Goal: Task Accomplishment & Management: Complete application form

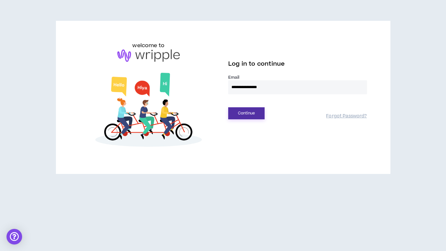
type input "**********"
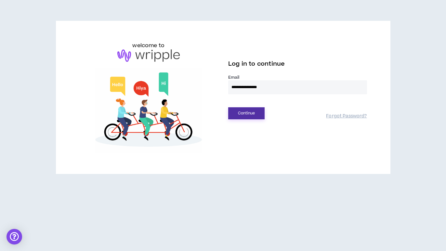
click at [251, 112] on button "Continue" at bounding box center [246, 113] width 36 height 12
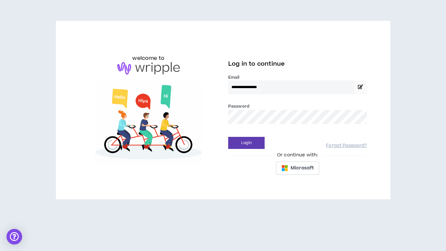
click at [246, 143] on button "Login" at bounding box center [246, 143] width 36 height 12
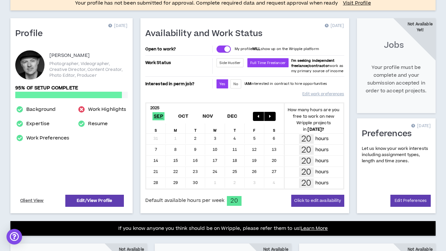
scroll to position [66, 0]
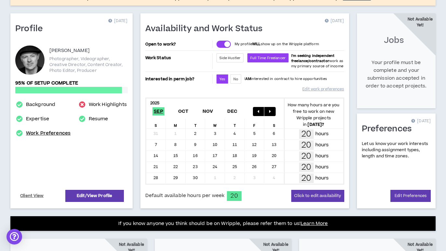
click at [38, 134] on link "Work Preferences" at bounding box center [48, 133] width 45 height 8
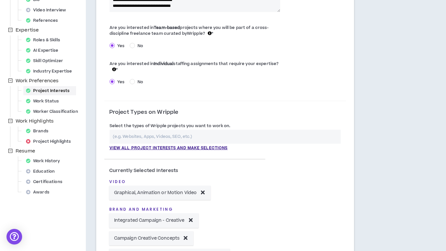
scroll to position [126, 0]
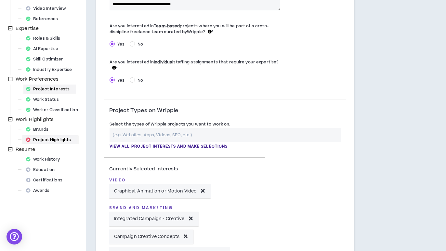
click at [58, 138] on div "Project Highlights" at bounding box center [50, 139] width 54 height 9
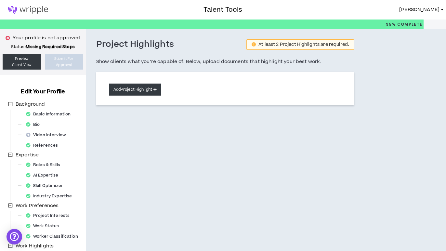
click at [153, 89] on button "Add Project Highlight" at bounding box center [135, 90] width 52 height 12
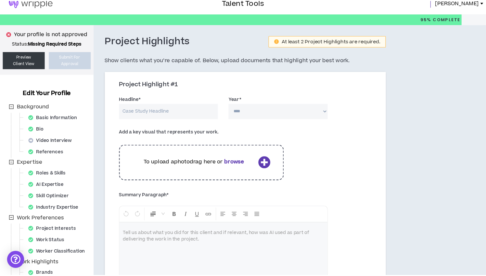
scroll to position [6, 0]
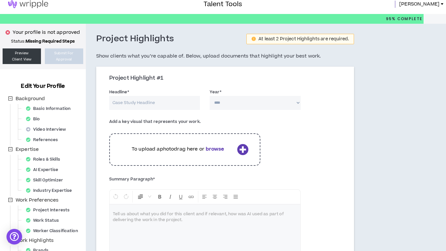
select select "****"
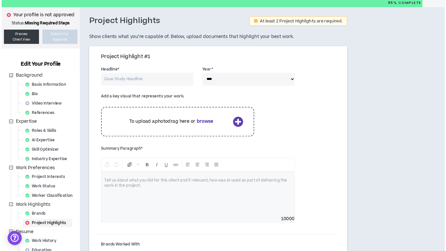
scroll to position [22, 0]
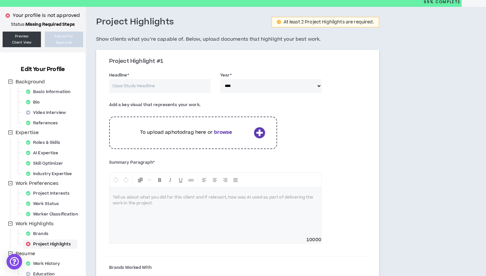
click at [189, 88] on input "Headline *" at bounding box center [159, 86] width 101 height 14
type input "H"
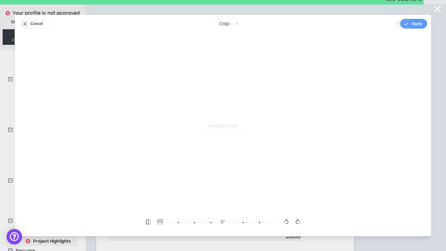
scroll to position [0, 0]
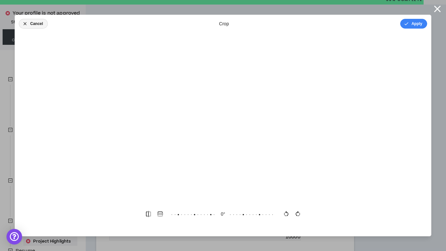
type input "E-comm content"
click at [33, 23] on button "Cancel" at bounding box center [33, 24] width 29 height 10
click at [421, 22] on button "Done" at bounding box center [418, 24] width 20 height 10
click at [414, 21] on button "Done" at bounding box center [418, 24] width 20 height 10
click at [437, 8] on icon "button" at bounding box center [437, 9] width 7 height 7
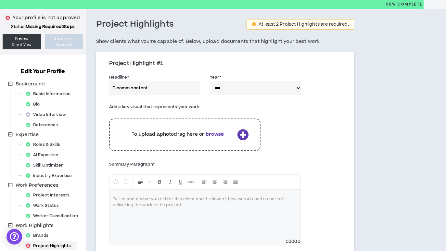
scroll to position [20, 0]
click at [196, 131] on p "To upload a photo drag here or browse" at bounding box center [177, 134] width 113 height 7
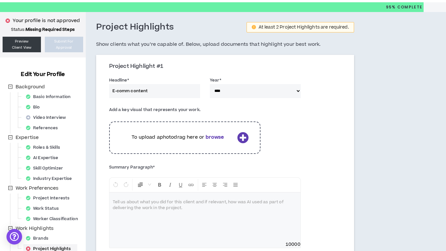
click at [217, 137] on b "browse" at bounding box center [215, 137] width 18 height 7
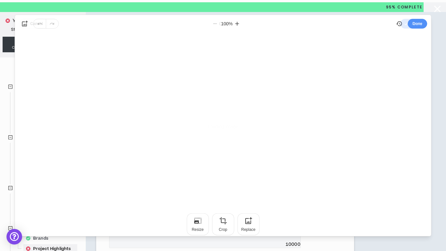
scroll to position [0, 0]
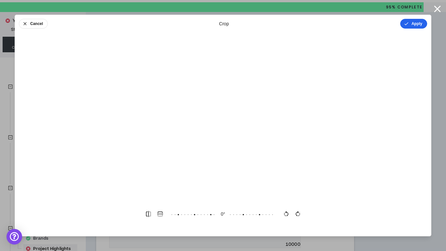
click at [412, 23] on button "Apply" at bounding box center [413, 24] width 27 height 10
click at [420, 26] on button "Done" at bounding box center [418, 24] width 20 height 10
click at [415, 26] on button "Done" at bounding box center [418, 24] width 20 height 10
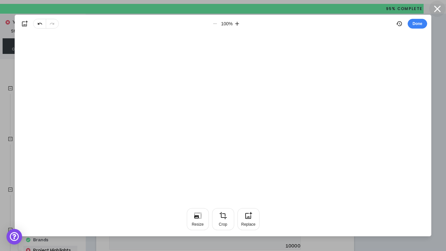
click at [436, 9] on icon "button" at bounding box center [437, 8] width 11 height 11
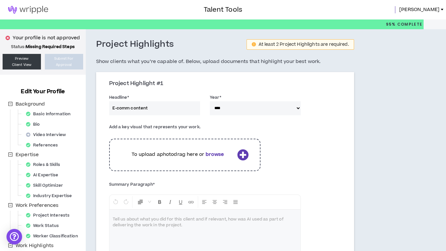
scroll to position [0, 0]
click at [28, 65] on link "Preview Client View" at bounding box center [22, 62] width 38 height 16
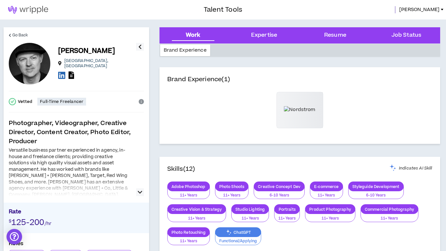
click at [29, 62] on div at bounding box center [30, 64] width 42 height 42
click at [139, 46] on icon "button" at bounding box center [139, 47] width 3 height 8
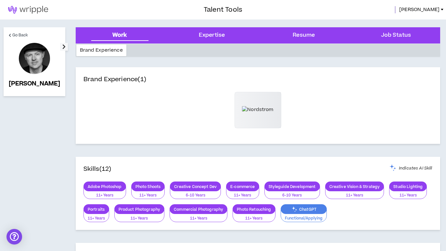
click at [60, 44] on button "button" at bounding box center [64, 47] width 8 height 8
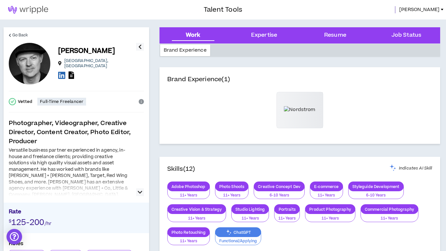
click at [434, 9] on span "[PERSON_NAME]" at bounding box center [419, 9] width 40 height 7
click at [392, 8] on div "[PERSON_NAME]" at bounding box center [344, 9] width 204 height 7
click at [33, 10] on img at bounding box center [28, 10] width 56 height 8
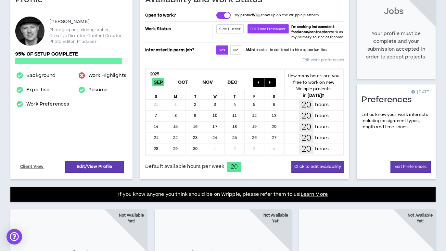
scroll to position [96, 0]
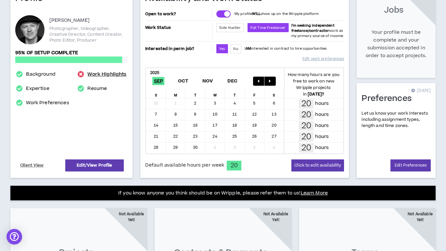
click at [107, 75] on link "Work Highlights" at bounding box center [106, 75] width 39 height 8
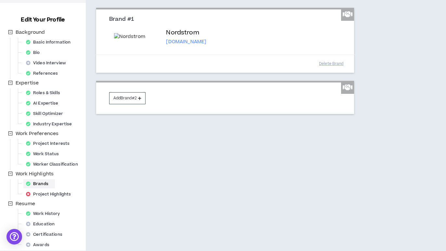
scroll to position [82, 0]
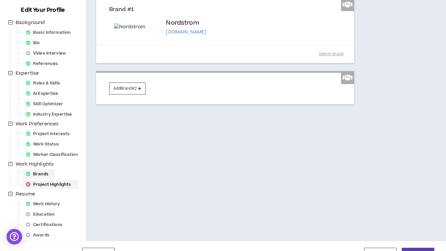
click at [50, 184] on div "Project Highlights" at bounding box center [50, 184] width 54 height 9
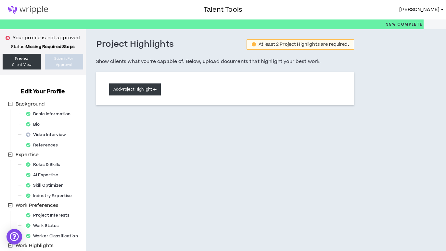
click at [139, 88] on button "Add Project Highlight" at bounding box center [135, 90] width 52 height 12
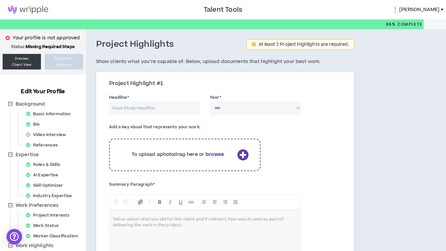
click at [157, 153] on p "To upload a photo drag here or browse" at bounding box center [177, 154] width 113 height 7
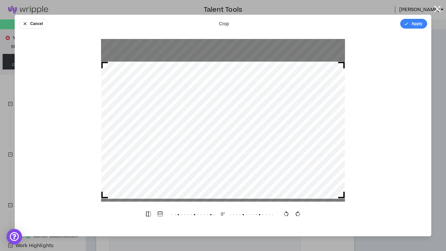
drag, startPoint x: 325, startPoint y: 138, endPoint x: 291, endPoint y: 129, distance: 35.6
click at [327, 148] on div at bounding box center [223, 130] width 244 height 137
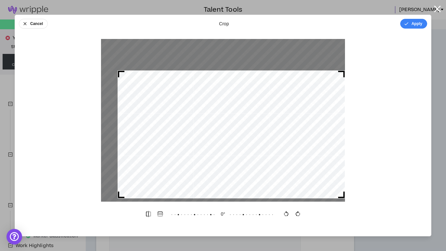
drag, startPoint x: 104, startPoint y: 63, endPoint x: 139, endPoint y: 88, distance: 43.1
click at [119, 70] on div at bounding box center [223, 120] width 244 height 163
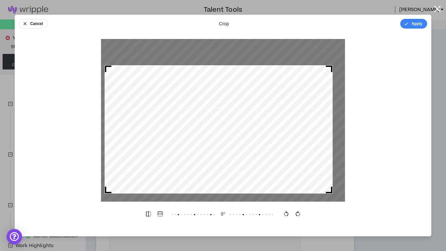
drag, startPoint x: 227, startPoint y: 143, endPoint x: 219, endPoint y: 140, distance: 7.5
click at [218, 140] on div at bounding box center [219, 129] width 228 height 128
click at [413, 21] on button "Apply" at bounding box center [413, 24] width 27 height 10
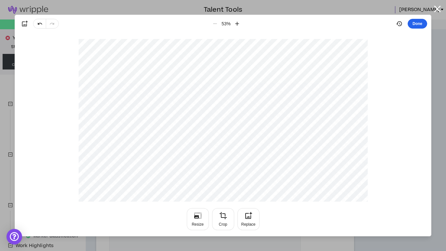
click at [418, 24] on button "Done" at bounding box center [418, 24] width 20 height 10
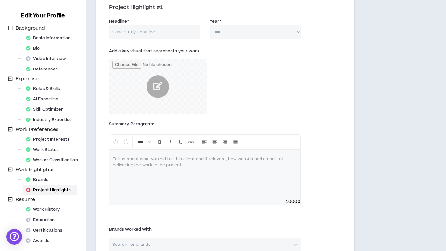
scroll to position [58, 0]
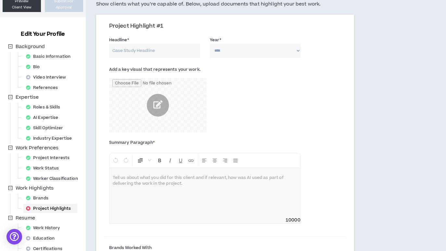
select select "****"
click at [168, 51] on input "Headline *" at bounding box center [154, 51] width 91 height 14
type input "B"
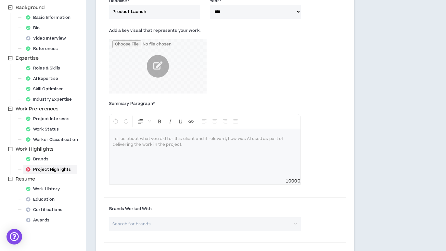
scroll to position [105, 0]
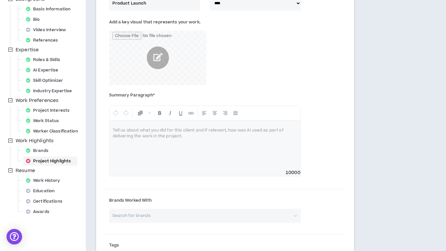
type input "Product Launch"
click at [178, 132] on p at bounding box center [205, 130] width 185 height 7
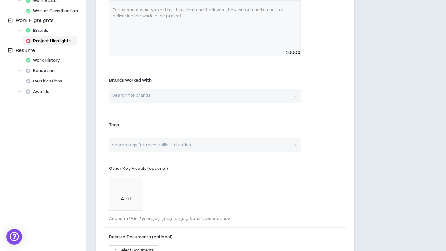
scroll to position [226, 0]
click at [296, 93] on div "Search for brands" at bounding box center [205, 95] width 192 height 14
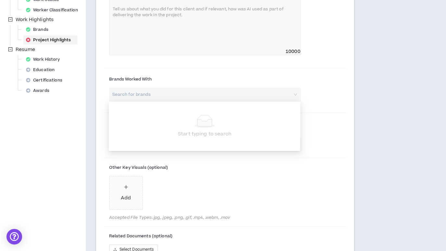
click at [296, 93] on div "Search for brands" at bounding box center [205, 95] width 192 height 14
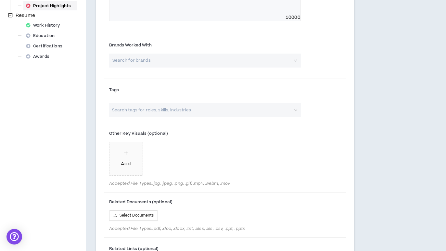
scroll to position [261, 0]
click at [296, 108] on div "Search tags for roles, skills, industries" at bounding box center [205, 109] width 192 height 14
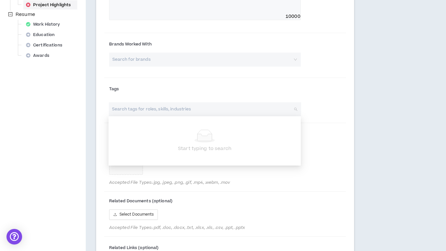
click at [261, 107] on input "search" at bounding box center [201, 109] width 181 height 14
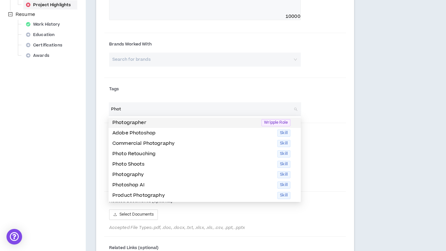
click at [132, 122] on p "Photographer" at bounding box center [184, 122] width 145 height 7
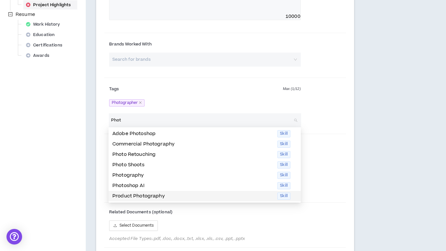
click at [283, 197] on span "Skill" at bounding box center [284, 196] width 13 height 7
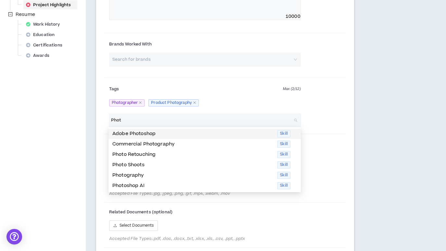
click at [286, 133] on span "Skill" at bounding box center [284, 133] width 13 height 7
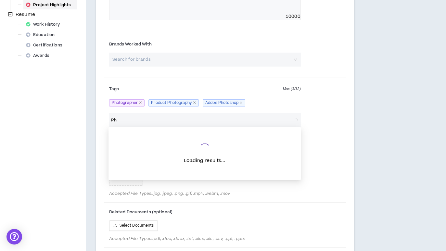
type input "P"
type input "video"
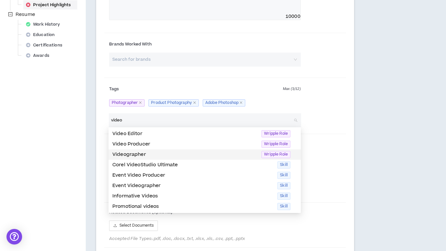
click at [271, 154] on span "Wripple Role" at bounding box center [276, 154] width 29 height 7
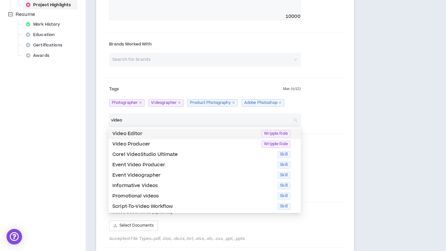
click at [132, 120] on input "video" at bounding box center [201, 120] width 181 height 14
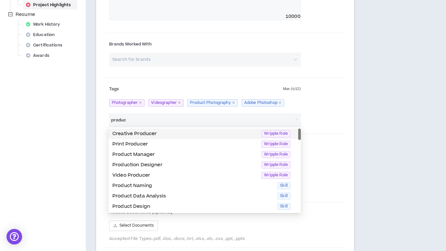
type input "produce"
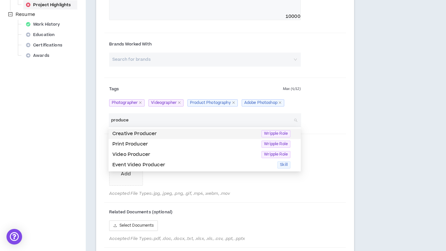
click at [272, 133] on span "Wripple Role" at bounding box center [276, 133] width 29 height 7
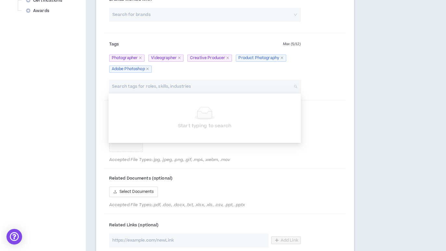
scroll to position [311, 0]
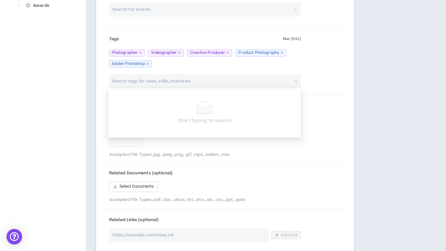
click at [166, 83] on input "search" at bounding box center [201, 81] width 181 height 14
type input "r"
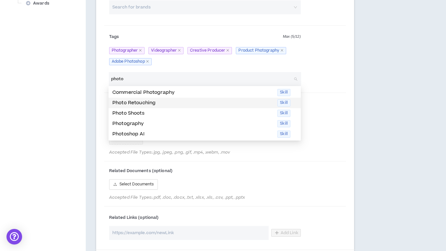
click at [283, 99] on span "Skill" at bounding box center [284, 102] width 13 height 7
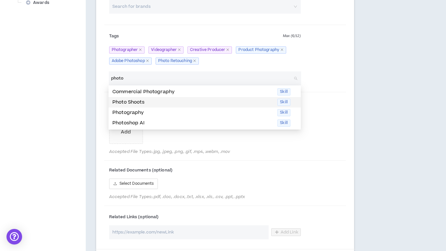
scroll to position [315, 0]
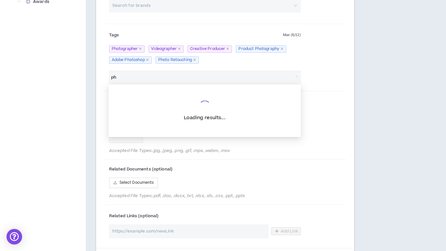
type input "p"
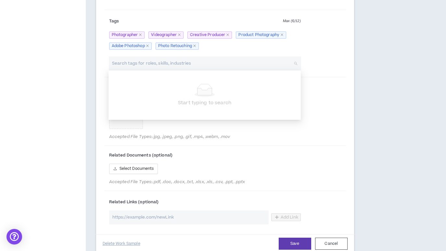
scroll to position [332, 0]
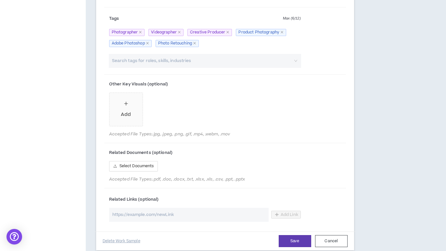
click at [93, 139] on div "Project Highlights At least 2 Project Highlights are required. Show clients wha…" at bounding box center [225, 6] width 279 height 619
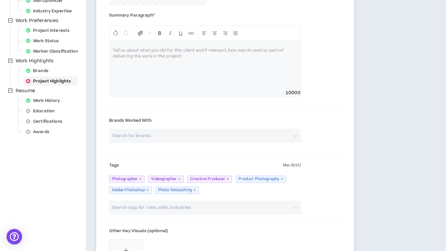
scroll to position [186, 0]
click at [132, 51] on p at bounding box center [205, 50] width 185 height 7
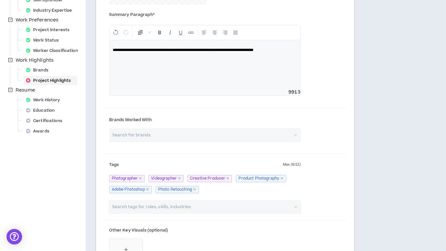
click at [166, 49] on span "**********" at bounding box center [183, 50] width 141 height 4
click at [158, 49] on span "**********" at bounding box center [177, 50] width 129 height 4
click at [149, 49] on span "**********" at bounding box center [177, 50] width 129 height 4
click at [129, 53] on p "**********" at bounding box center [205, 50] width 185 height 7
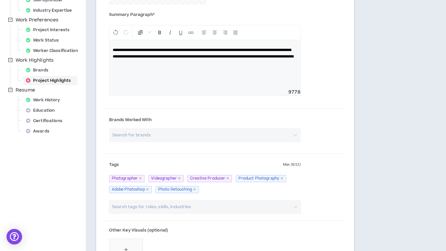
click at [161, 59] on span "**********" at bounding box center [203, 53] width 181 height 10
click at [207, 63] on p "**********" at bounding box center [205, 57] width 185 height 20
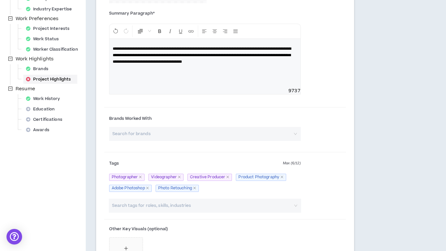
scroll to position [187, 0]
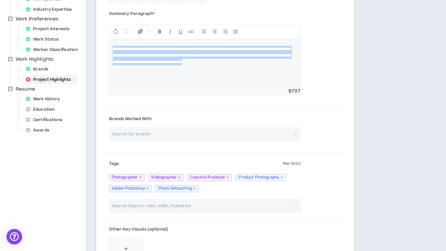
drag, startPoint x: 270, startPoint y: 61, endPoint x: 111, endPoint y: 49, distance: 160.1
click at [111, 49] on div "**********" at bounding box center [205, 63] width 191 height 49
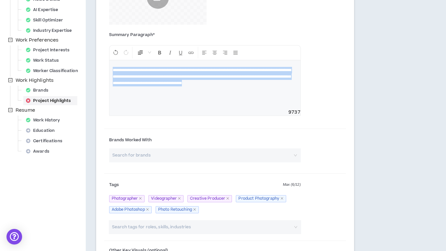
scroll to position [162, 0]
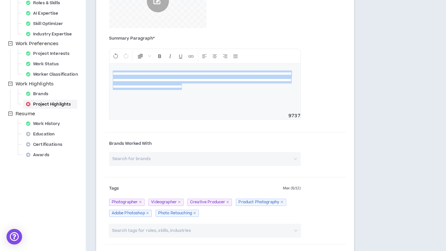
drag, startPoint x: 276, startPoint y: 88, endPoint x: 102, endPoint y: 71, distance: 174.7
click at [103, 72] on div "Project Highlight #1 Headline * Product Launch Year * **** **** **** **** **** …" at bounding box center [225, 166] width 258 height 509
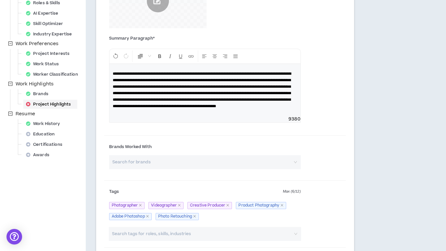
click at [113, 108] on span "**********" at bounding box center [202, 90] width 178 height 36
click at [186, 108] on span "**********" at bounding box center [202, 90] width 178 height 36
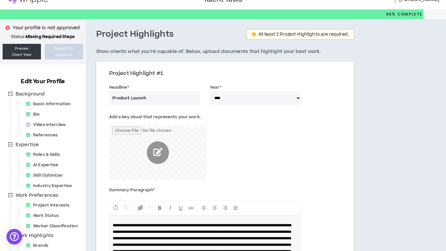
scroll to position [12, 0]
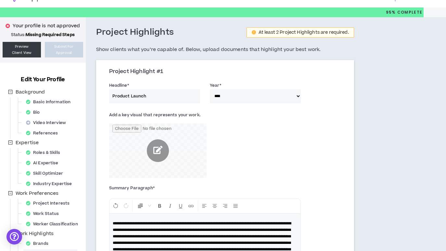
click at [159, 143] on input "file" at bounding box center [158, 151] width 98 height 55
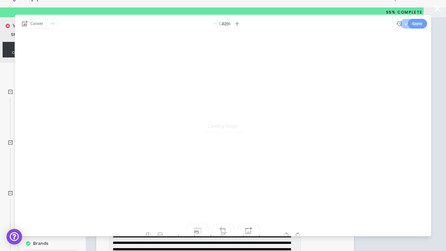
scroll to position [0, 0]
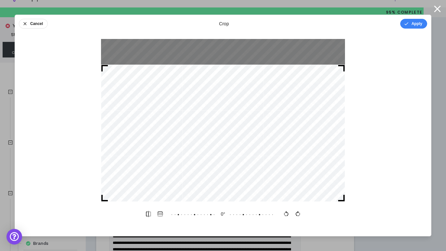
drag, startPoint x: 102, startPoint y: 52, endPoint x: 137, endPoint y: 81, distance: 44.7
click at [137, 81] on div at bounding box center [223, 133] width 244 height 137
click at [308, 78] on div at bounding box center [223, 120] width 244 height 163
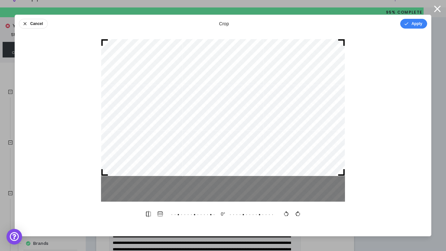
drag, startPoint x: 277, startPoint y: 122, endPoint x: 277, endPoint y: 94, distance: 28.3
click at [277, 94] on div at bounding box center [223, 107] width 244 height 137
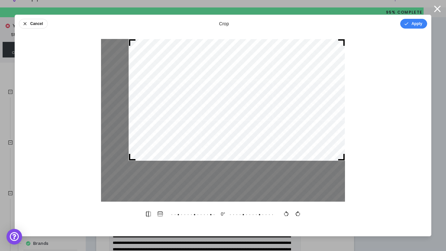
drag, startPoint x: 102, startPoint y: 174, endPoint x: 129, endPoint y: 151, distance: 36.2
click at [129, 151] on div at bounding box center [237, 100] width 216 height 122
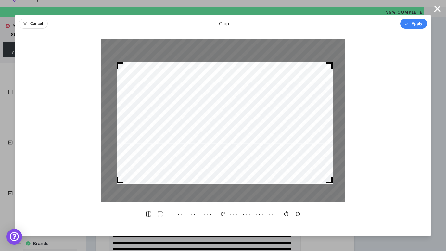
drag, startPoint x: 208, startPoint y: 108, endPoint x: 196, endPoint y: 131, distance: 26.0
click at [196, 131] on div at bounding box center [225, 123] width 216 height 122
click at [340, 190] on div at bounding box center [223, 120] width 244 height 163
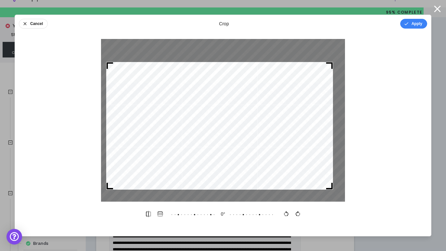
drag, startPoint x: 118, startPoint y: 182, endPoint x: 107, endPoint y: 192, distance: 15.0
click at [107, 192] on div at bounding box center [223, 120] width 244 height 163
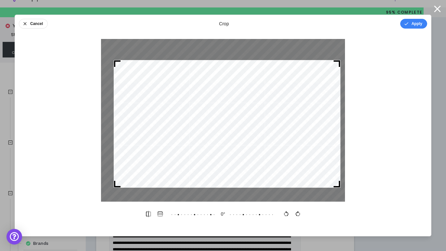
drag, startPoint x: 226, startPoint y: 133, endPoint x: 234, endPoint y: 131, distance: 8.1
click at [233, 131] on div at bounding box center [227, 124] width 227 height 128
click at [420, 21] on button "Apply" at bounding box center [413, 24] width 27 height 10
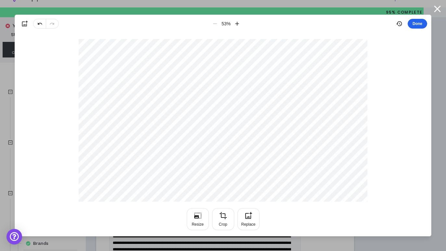
click at [420, 21] on button "Done" at bounding box center [418, 24] width 20 height 10
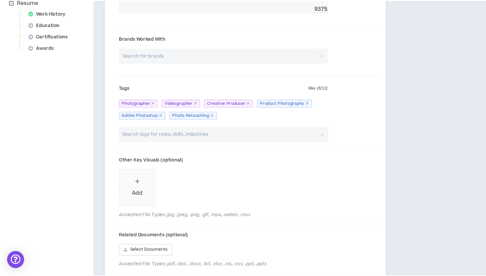
scroll to position [274, 0]
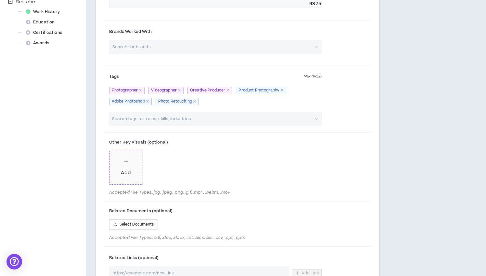
click at [129, 176] on div "Add" at bounding box center [126, 172] width 10 height 7
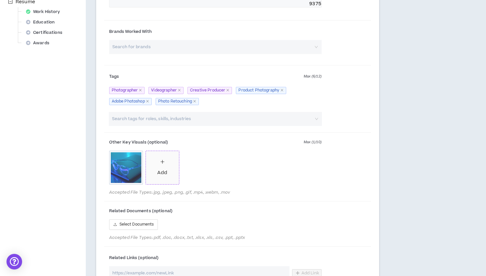
click at [164, 176] on div "Add" at bounding box center [162, 167] width 10 height 18
click at [200, 164] on icon "plus" at bounding box center [199, 161] width 5 height 5
click at [205, 175] on span "Add" at bounding box center [198, 167] width 33 height 33
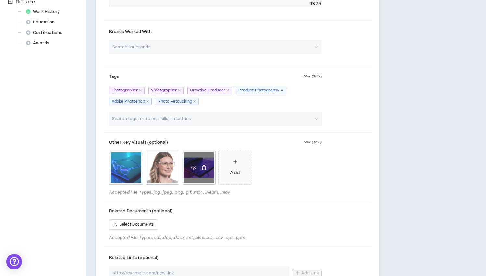
click at [204, 170] on icon "delete" at bounding box center [204, 167] width 5 height 5
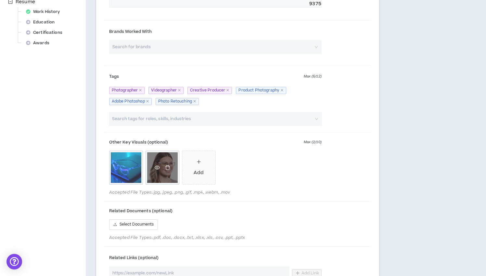
click at [158, 170] on icon "eye" at bounding box center [157, 167] width 5 height 5
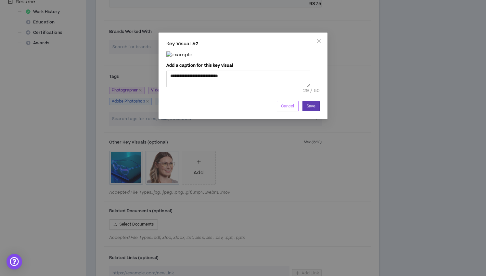
click at [286, 109] on span "Cancel" at bounding box center [287, 106] width 13 height 6
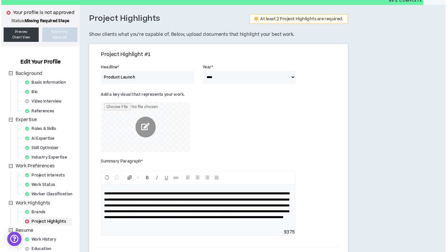
scroll to position [19, 0]
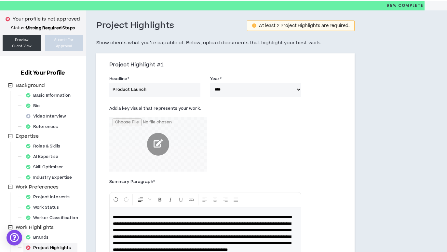
click at [155, 140] on input "file" at bounding box center [158, 144] width 98 height 55
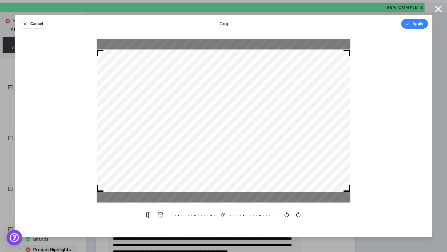
scroll to position [18, 0]
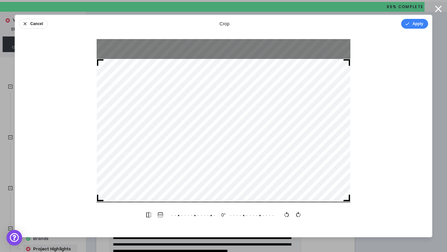
drag, startPoint x: 268, startPoint y: 115, endPoint x: 269, endPoint y: 119, distance: 3.8
click at [268, 120] on div at bounding box center [224, 130] width 254 height 142
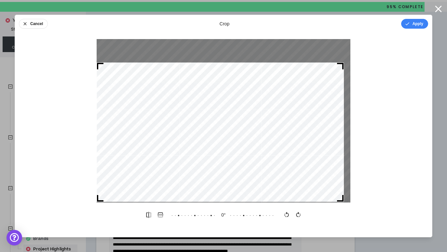
drag, startPoint x: 347, startPoint y: 63, endPoint x: 303, endPoint y: 70, distance: 44.1
click at [343, 67] on div at bounding box center [340, 66] width 7 height 7
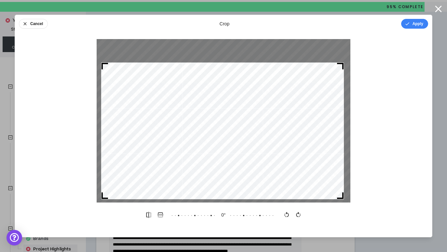
drag, startPoint x: 98, startPoint y: 200, endPoint x: 101, endPoint y: 198, distance: 4.5
click at [101, 198] on div at bounding box center [104, 195] width 7 height 7
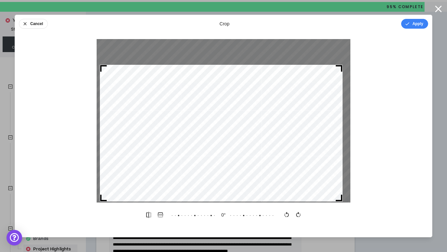
click at [192, 167] on div at bounding box center [221, 133] width 242 height 137
click at [412, 24] on button "Apply" at bounding box center [414, 24] width 27 height 10
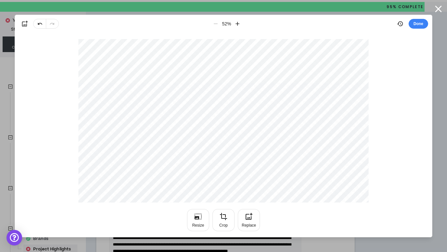
scroll to position [15, 0]
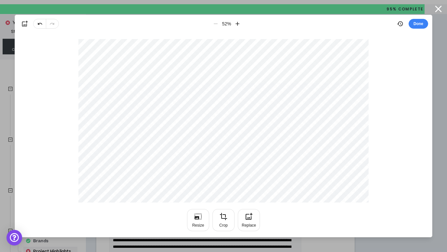
click at [217, 23] on div "52 %" at bounding box center [226, 24] width 33 height 12
click at [216, 23] on div "52 %" at bounding box center [226, 24] width 33 height 12
click at [421, 24] on button "Done" at bounding box center [418, 24] width 20 height 10
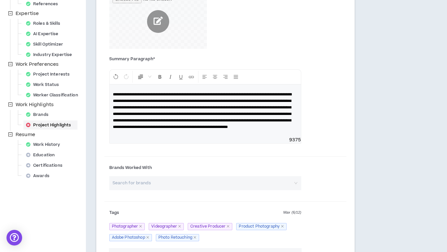
scroll to position [142, 0]
